Goal: Task Accomplishment & Management: Use online tool/utility

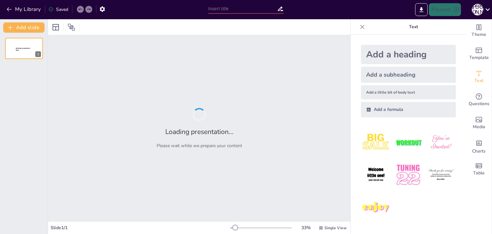
type input "Структура та функція водневих зв'язків у біомолекулах"
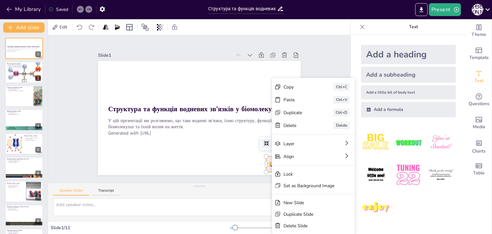
click at [269, 160] on div at bounding box center [282, 164] width 32 height 16
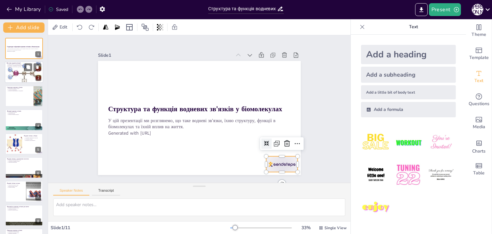
click at [29, 76] on div at bounding box center [24, 72] width 38 height 24
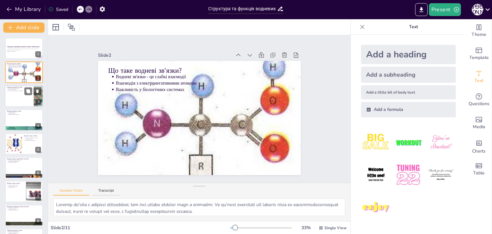
click at [32, 103] on div at bounding box center [24, 96] width 38 height 22
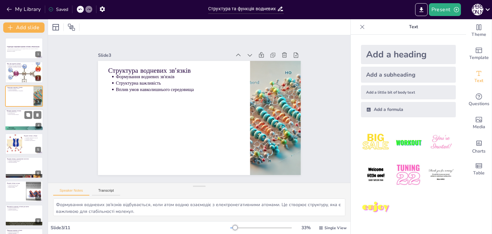
click at [27, 119] on div at bounding box center [24, 120] width 38 height 22
type textarea "Стабілізація структури є ключовою функцією водневих зв'язків. Вони підтримують …"
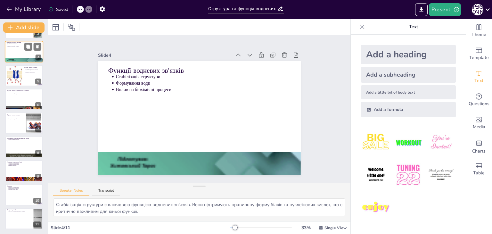
scroll to position [69, 0]
click at [22, 215] on div at bounding box center [24, 218] width 38 height 22
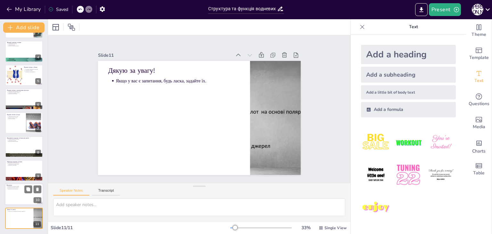
click at [17, 195] on div at bounding box center [24, 195] width 38 height 22
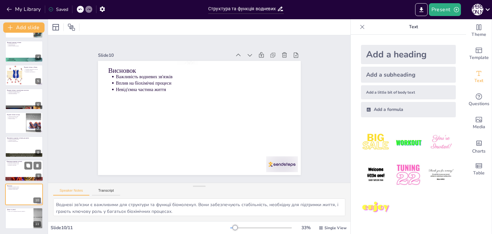
click at [16, 172] on div at bounding box center [24, 171] width 38 height 22
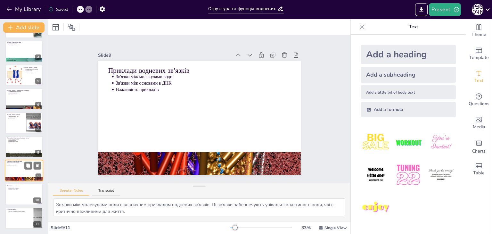
scroll to position [0, 0]
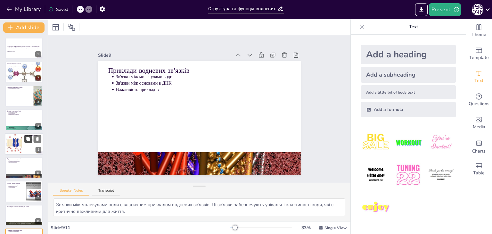
click at [31, 140] on button at bounding box center [28, 139] width 8 height 8
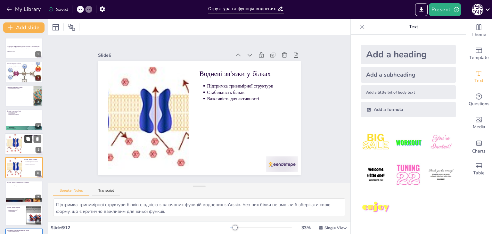
scroll to position [34, 0]
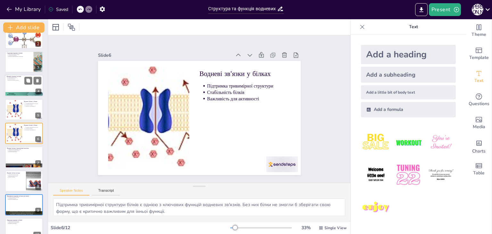
click at [13, 86] on div at bounding box center [24, 86] width 38 height 22
type textarea "Стабілізація структури є ключовою функцією водневих зв'язків. Вони підтримують …"
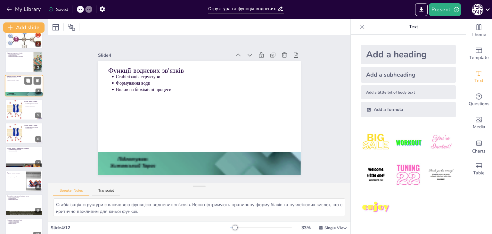
scroll to position [0, 0]
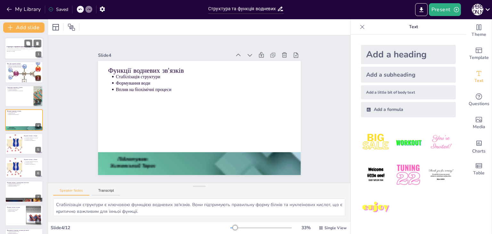
click at [21, 48] on div "Структура та функція водневих зв'язків у біомолекулах" at bounding box center [24, 47] width 35 height 3
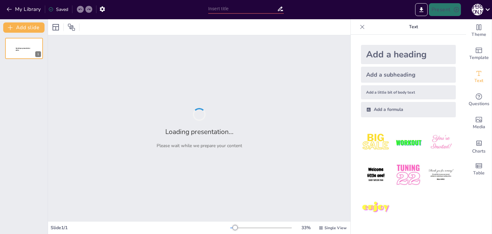
type input "Водневий зв'язок: механізми та приклади"
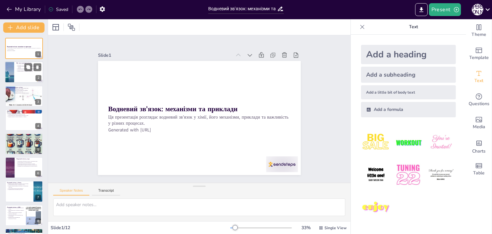
click at [22, 71] on p "Водневі зв'язки є слабшими за ковалентні" at bounding box center [30, 71] width 24 height 1
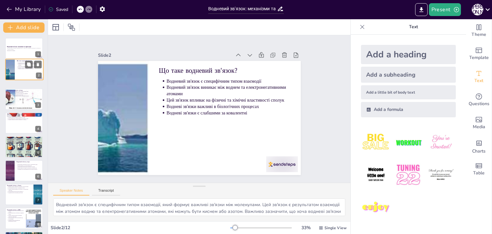
type textarea "Водневий зв'язок є специфічним типом взаємодії, який формує важливі зв'язки між…"
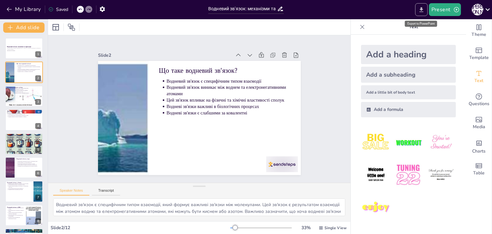
click at [419, 8] on icon "Export to PowerPoint" at bounding box center [421, 9] width 7 height 7
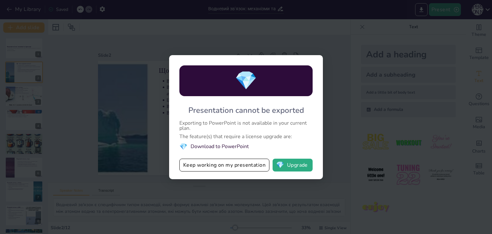
click at [233, 198] on div "💎 Presentation cannot be exported Exporting to PowerPoint is not available in y…" at bounding box center [246, 117] width 492 height 234
click at [234, 170] on button "Keep working on my presentation" at bounding box center [224, 165] width 90 height 13
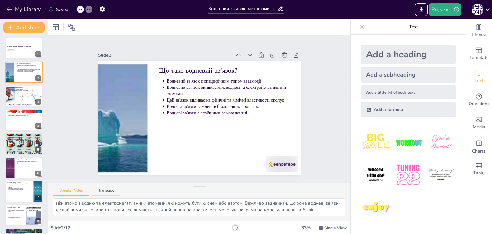
scroll to position [15, 0]
click at [438, 7] on button "Present" at bounding box center [445, 9] width 32 height 13
drag, startPoint x: 429, startPoint y: 13, endPoint x: 426, endPoint y: 11, distance: 3.7
click at [429, 13] on div at bounding box center [246, 117] width 492 height 234
click at [426, 11] on button "Export to PowerPoint" at bounding box center [421, 9] width 12 height 13
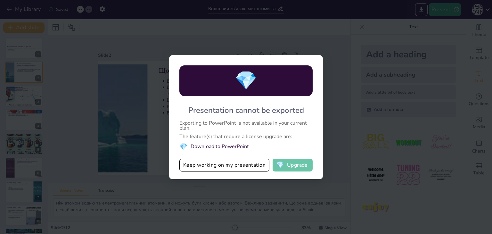
click at [298, 166] on button "💎 Upgrade" at bounding box center [293, 165] width 40 height 13
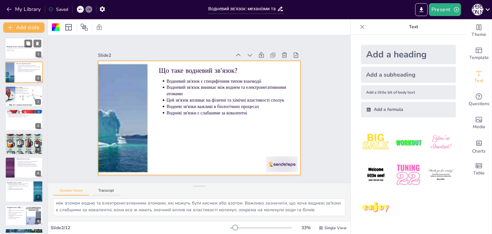
click at [12, 52] on div at bounding box center [24, 48] width 38 height 22
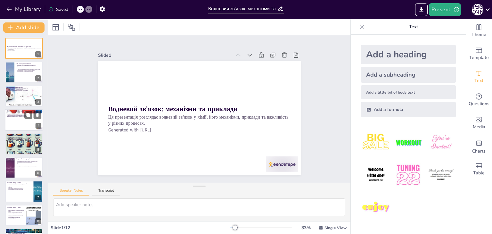
scroll to position [92, 0]
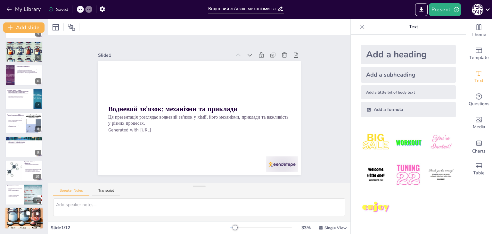
click at [36, 218] on div at bounding box center [24, 218] width 38 height 25
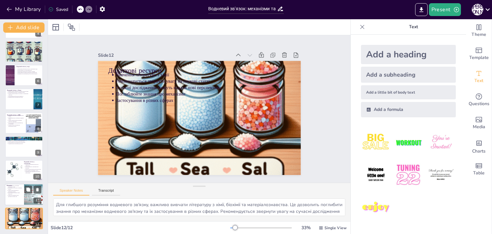
click at [13, 190] on p "Водневі зв'язки важливі для природних процесів" at bounding box center [15, 191] width 14 height 3
type textarea "Водневий зв'язок є важливим механізмом у хімії, оскільки він впливає на структу…"
